Goal: Navigation & Orientation: Find specific page/section

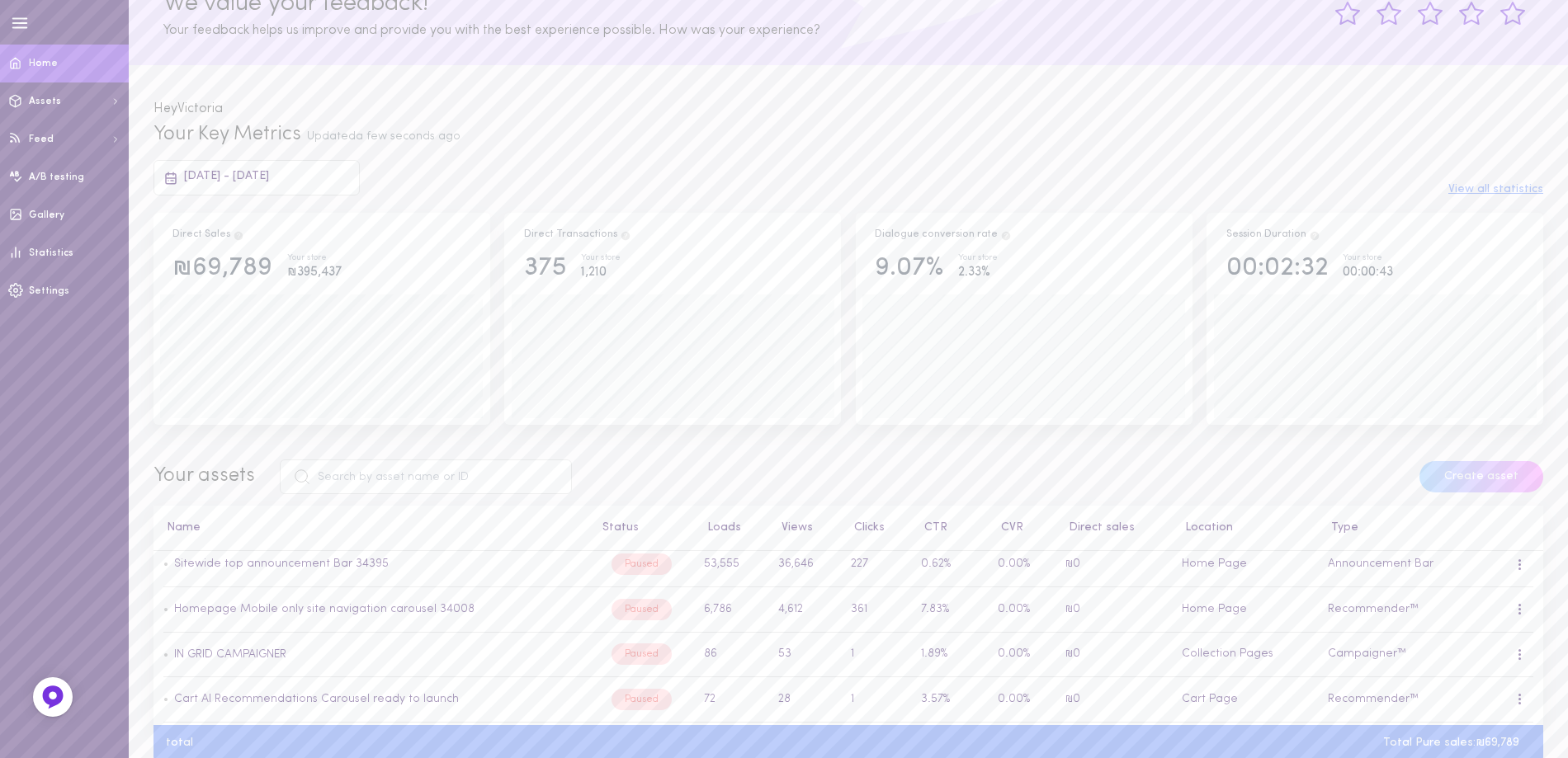
scroll to position [577, 0]
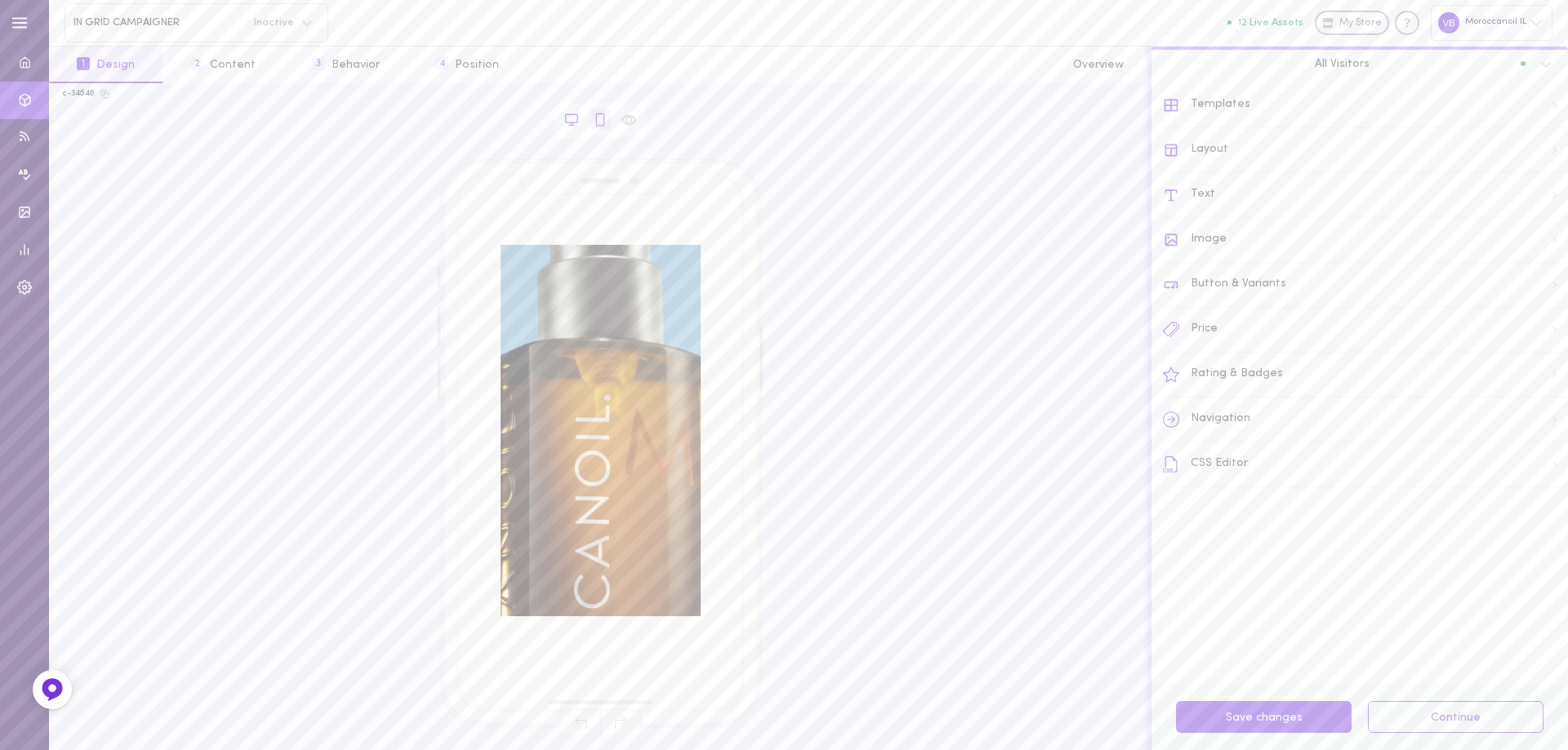
click at [572, 121] on icon at bounding box center [571, 120] width 15 height 15
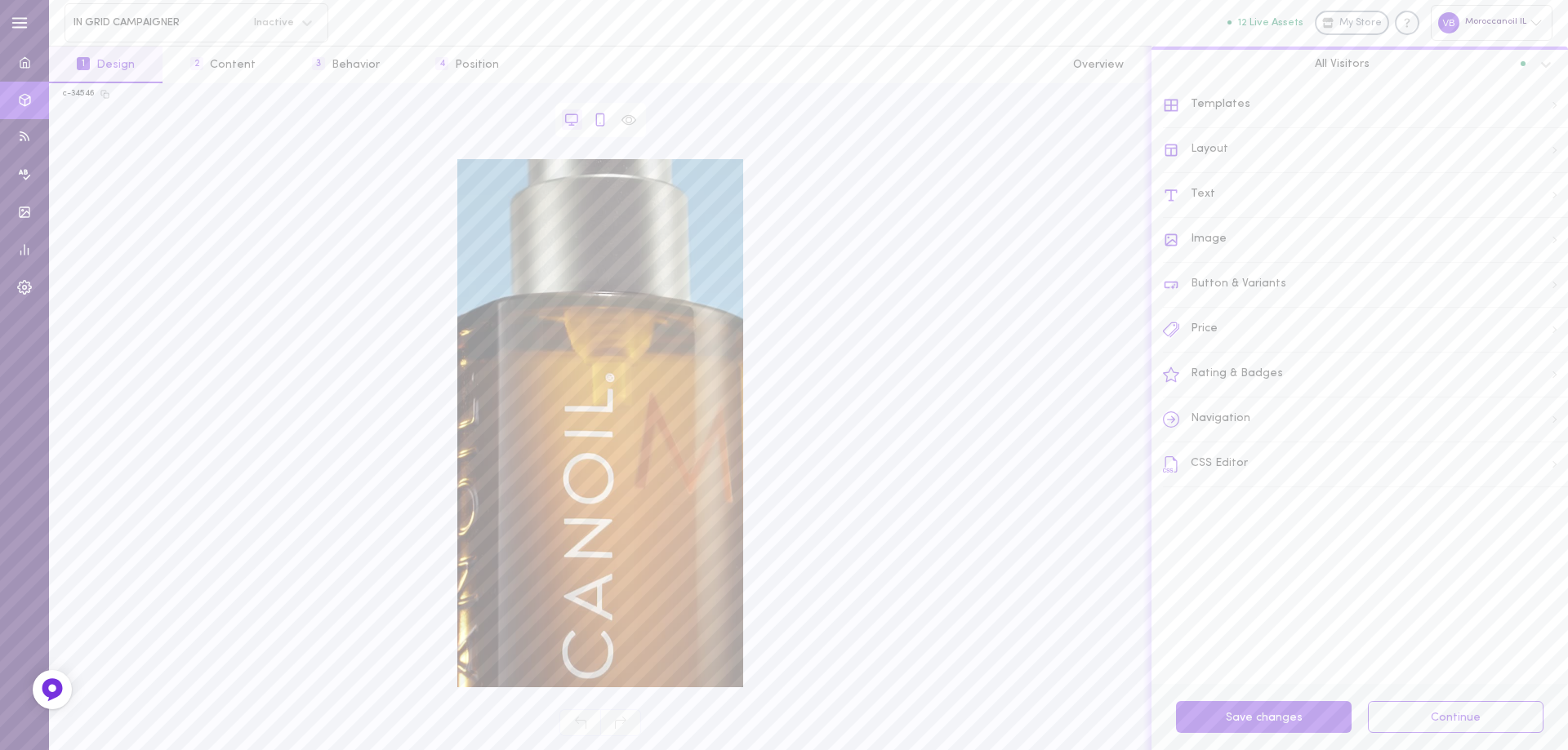
click at [598, 121] on icon at bounding box center [600, 120] width 15 height 15
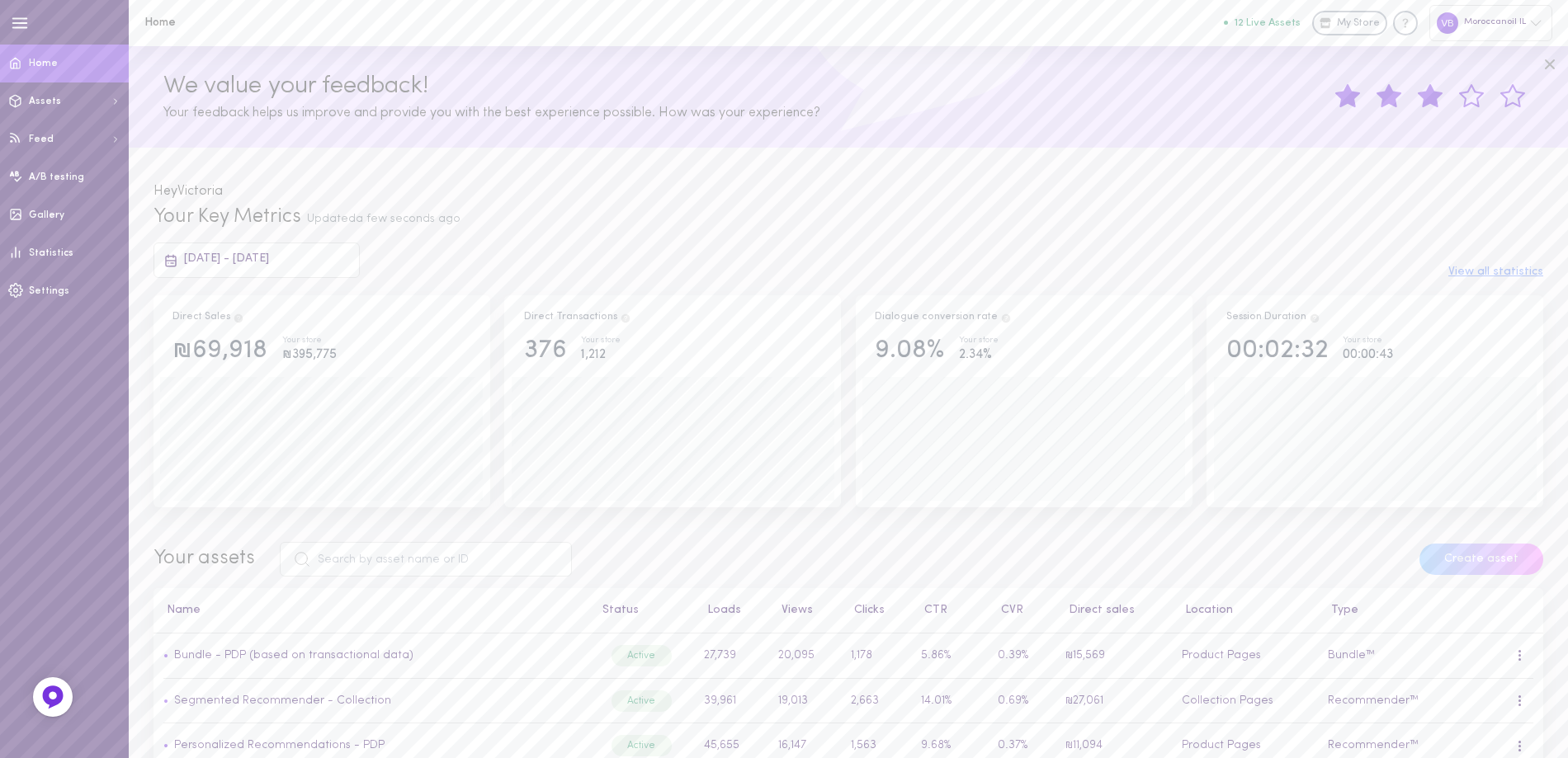
click at [1461, 21] on div "Moroccanoil IL" at bounding box center [1490, 22] width 123 height 36
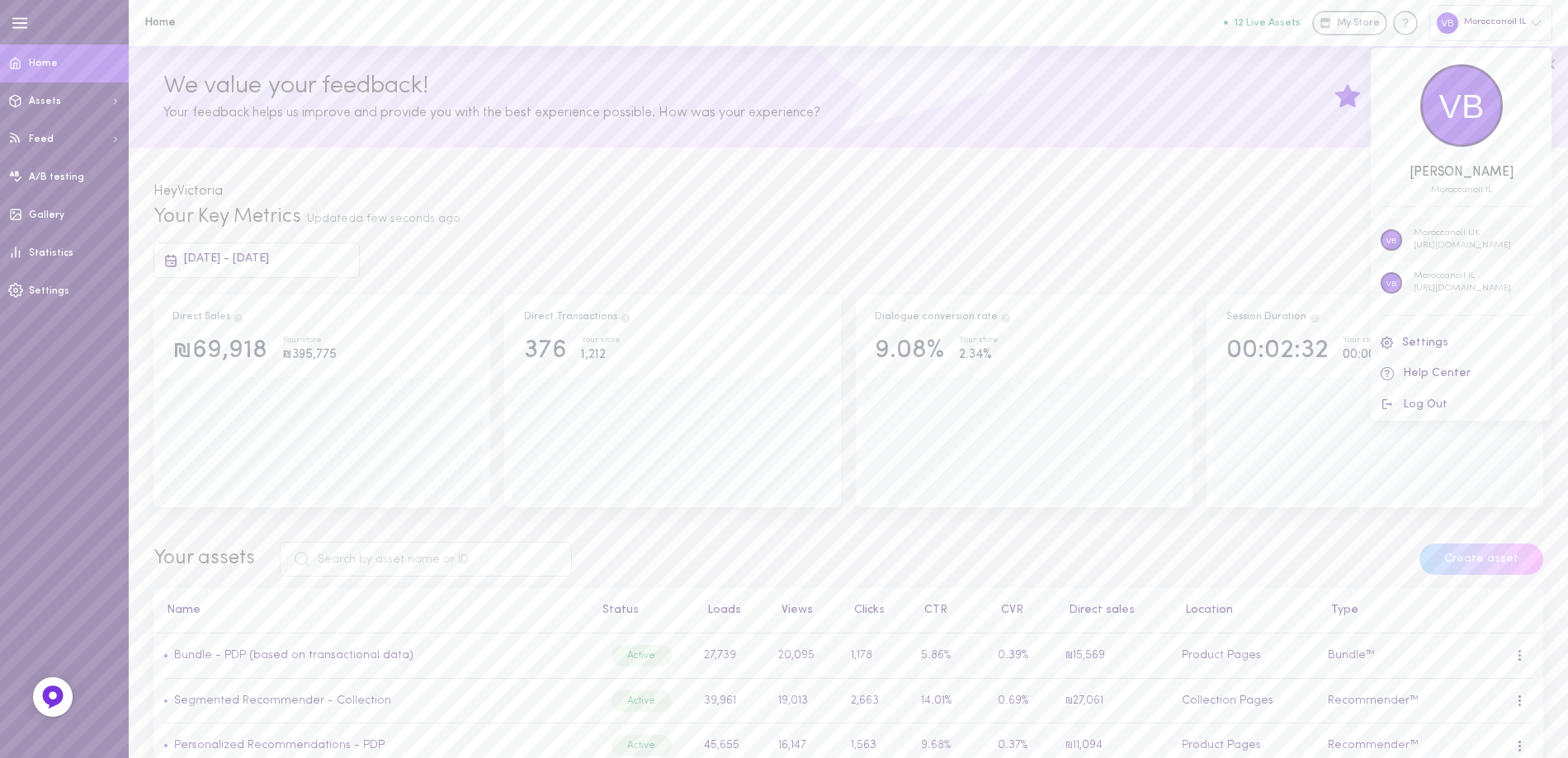
click at [1447, 249] on p "https://moil-uk.myshopify.com" at bounding box center [1462, 246] width 97 height 12
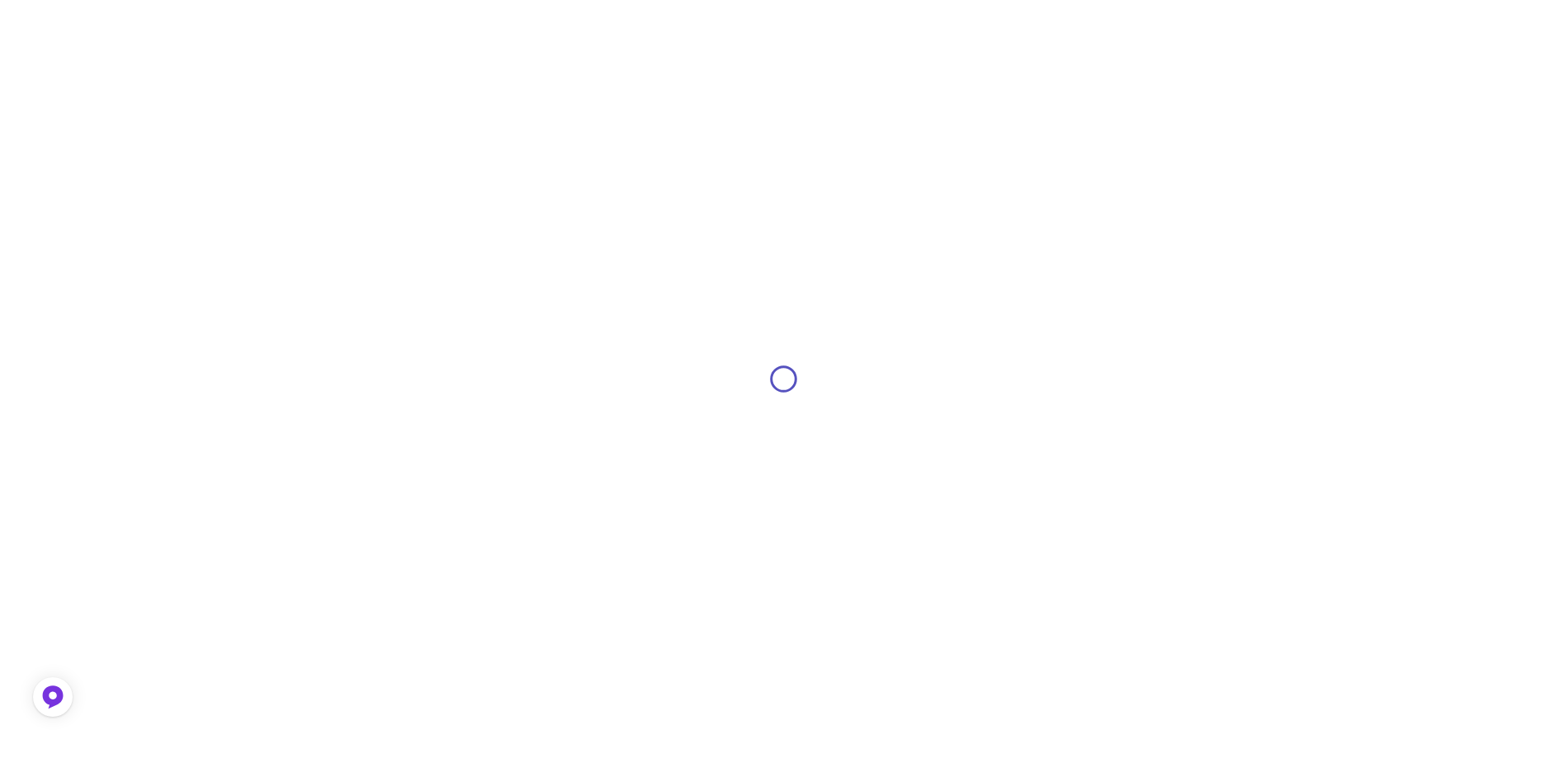
click at [1444, 239] on div at bounding box center [784, 379] width 1568 height 758
